Goal: Information Seeking & Learning: Learn about a topic

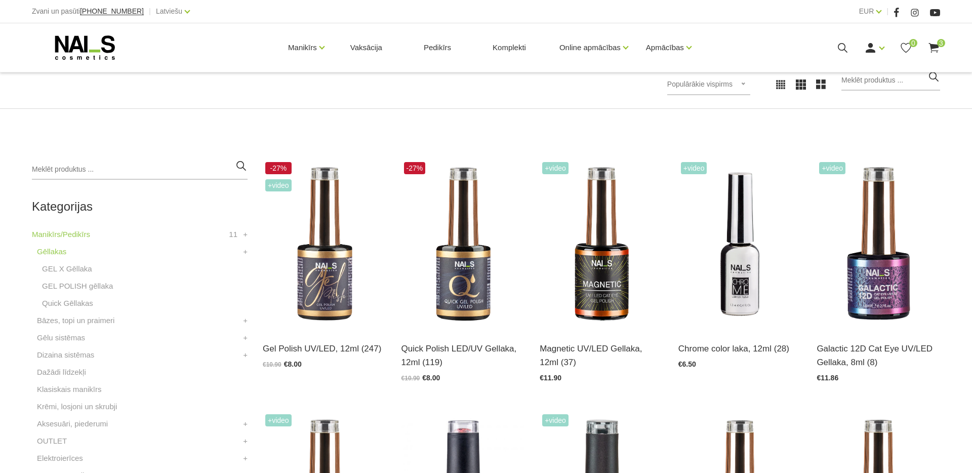
scroll to position [229, 0]
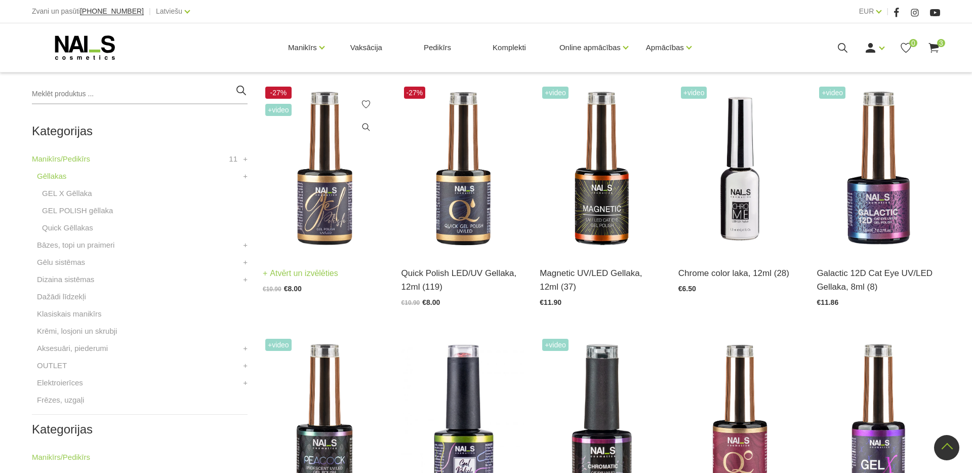
click at [332, 202] on img at bounding box center [325, 169] width 124 height 170
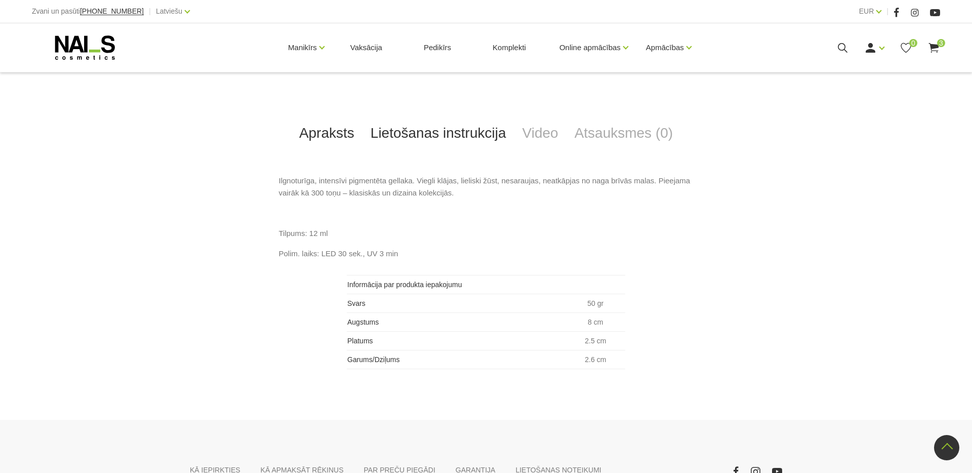
scroll to position [495, 0]
click at [423, 128] on link "Lietošanas instrukcija" at bounding box center [439, 135] width 152 height 33
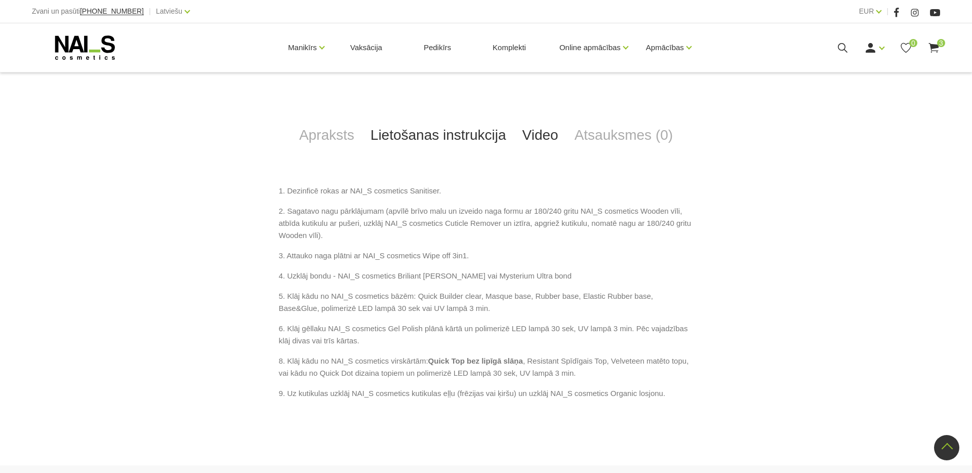
click at [517, 133] on link "Video" at bounding box center [541, 135] width 52 height 33
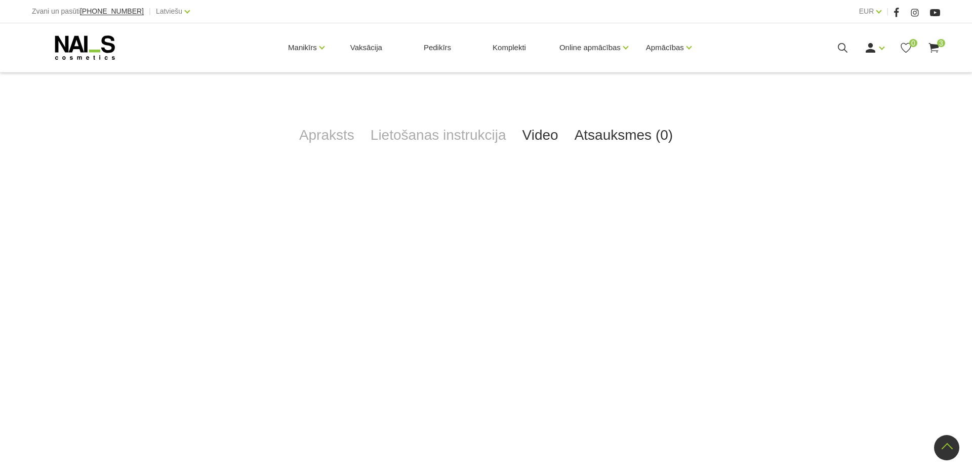
click at [610, 130] on link "Atsauksmes (0)" at bounding box center [624, 135] width 115 height 33
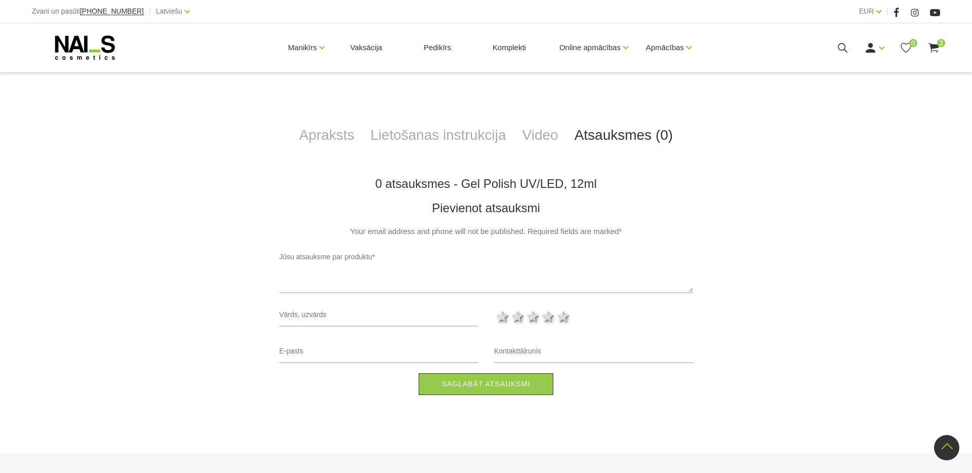
click at [277, 134] on div "Apraksts Lietošanas instrukcija Video Atsauksmes (0)" at bounding box center [486, 135] width 593 height 33
click at [315, 135] on link "Apraksts" at bounding box center [326, 135] width 71 height 33
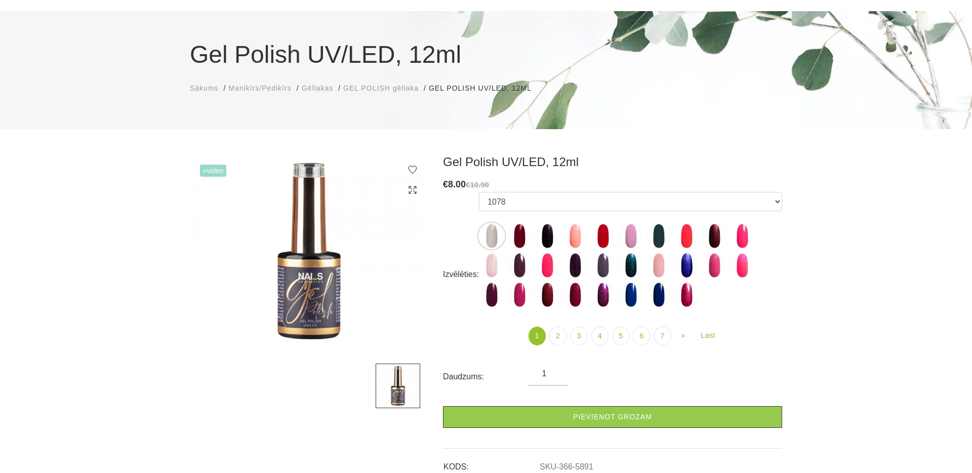
scroll to position [0, 0]
